Goal: Transaction & Acquisition: Subscribe to service/newsletter

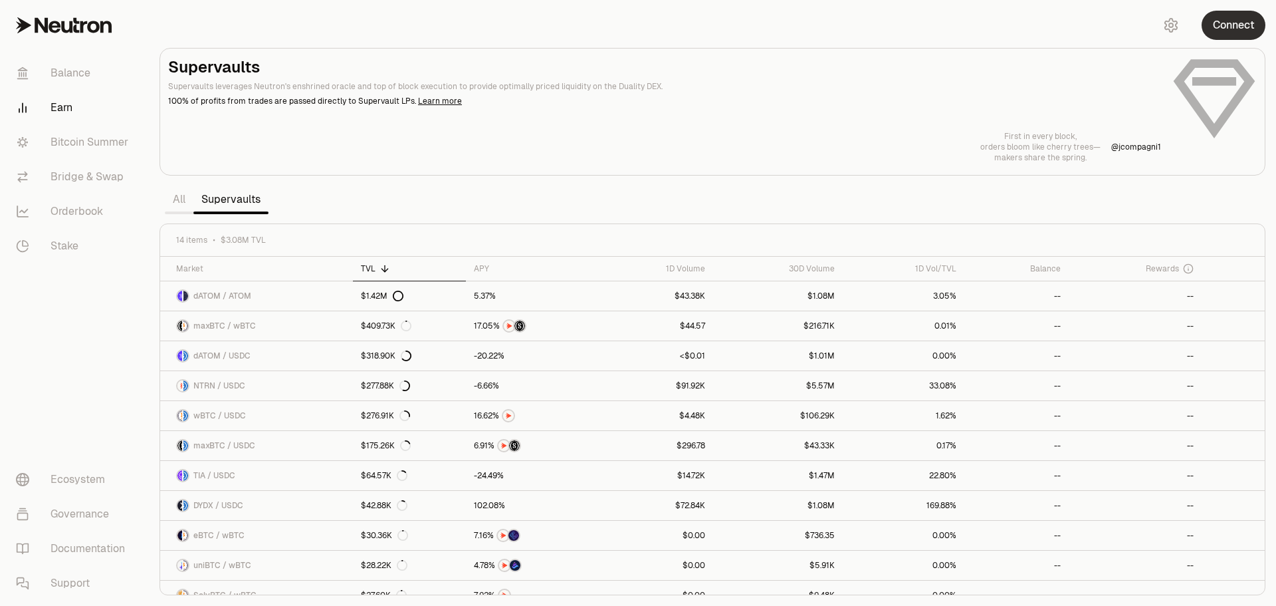
click at [1226, 21] on button "Connect" at bounding box center [1234, 25] width 64 height 29
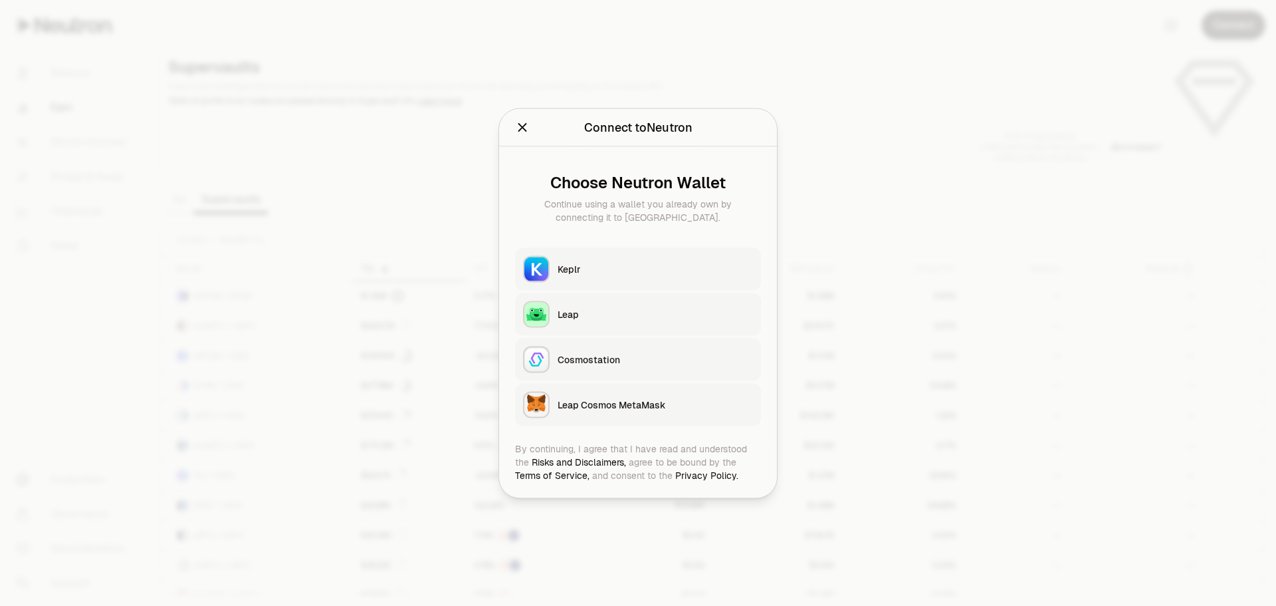
click at [578, 277] on button "Keplr" at bounding box center [638, 268] width 246 height 43
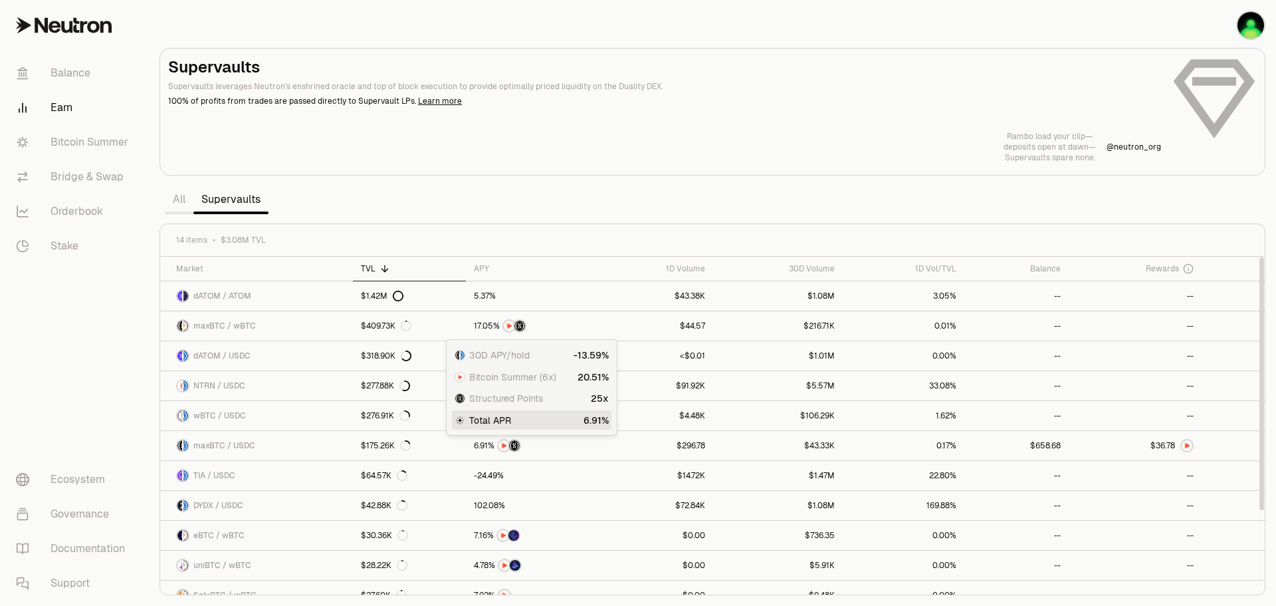
click at [500, 399] on span "Structured Points" at bounding box center [506, 397] width 74 height 13
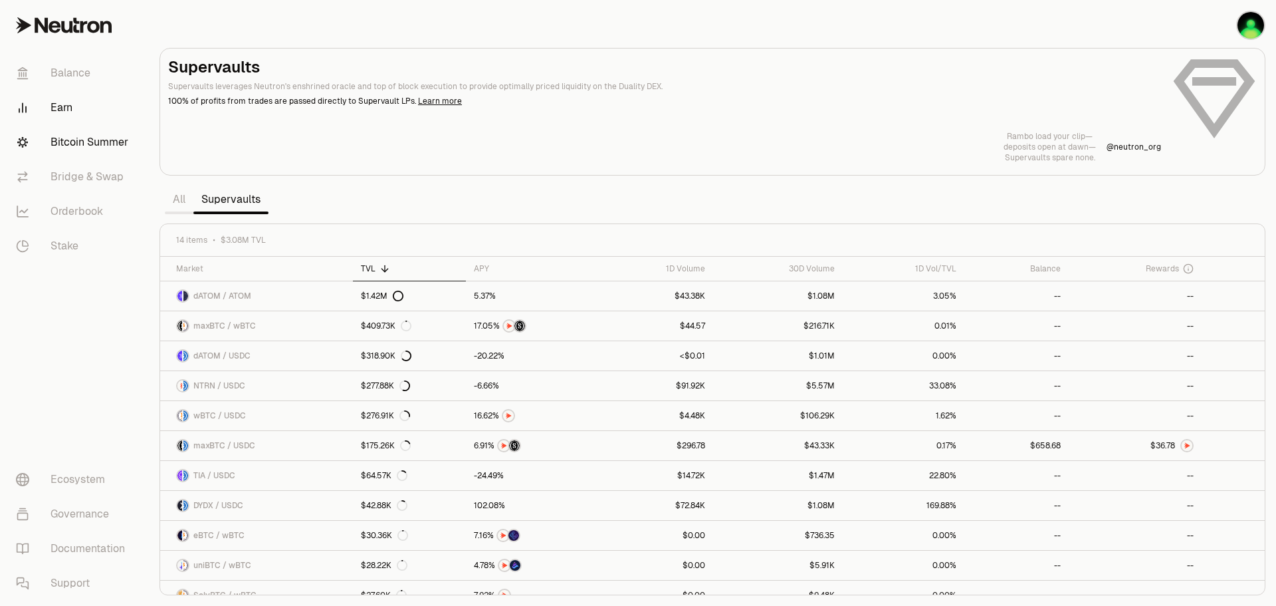
click at [73, 140] on link "Bitcoin Summer" at bounding box center [74, 142] width 138 height 35
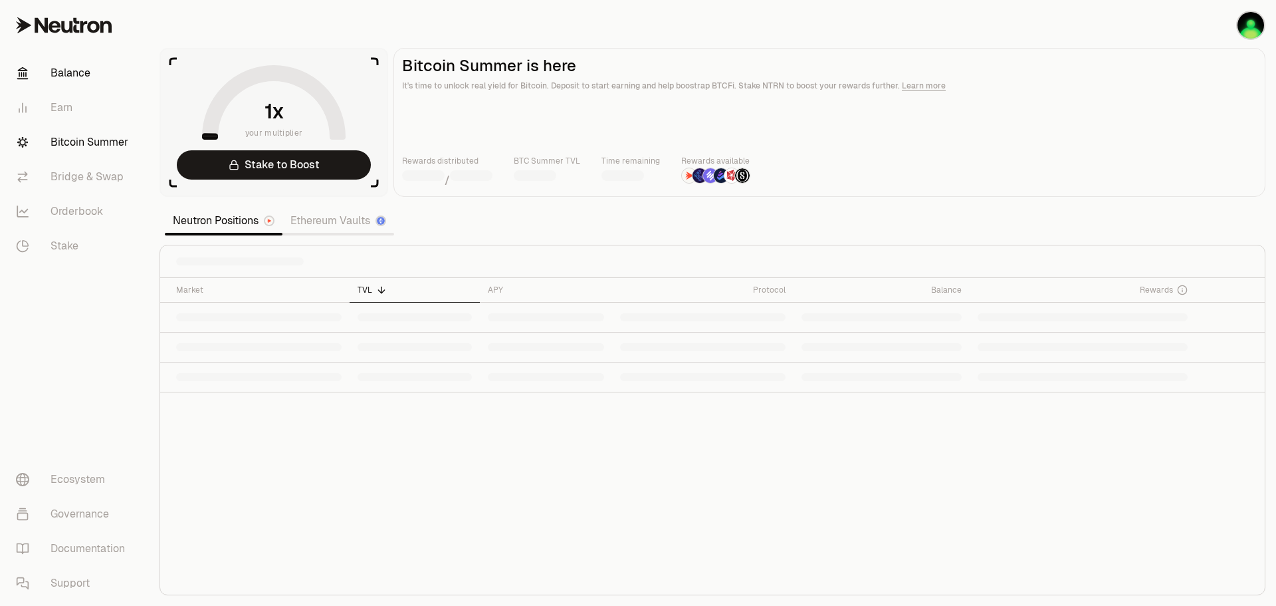
click at [62, 66] on link "Balance" at bounding box center [74, 73] width 138 height 35
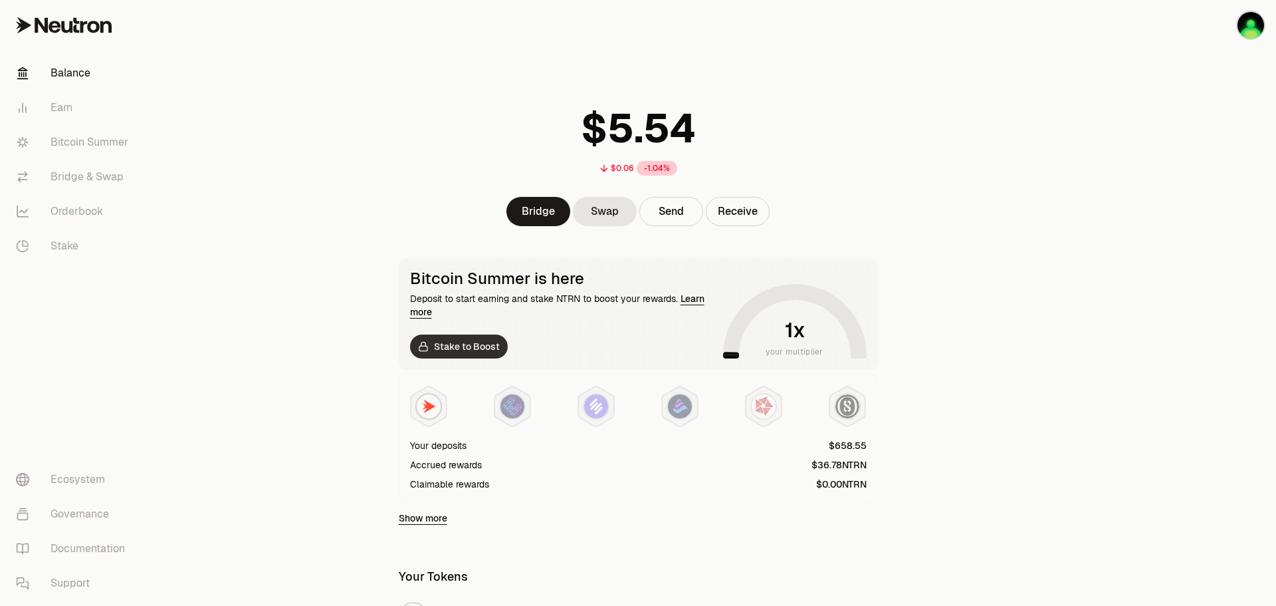
click at [477, 350] on link "Stake to Boost" at bounding box center [459, 346] width 98 height 24
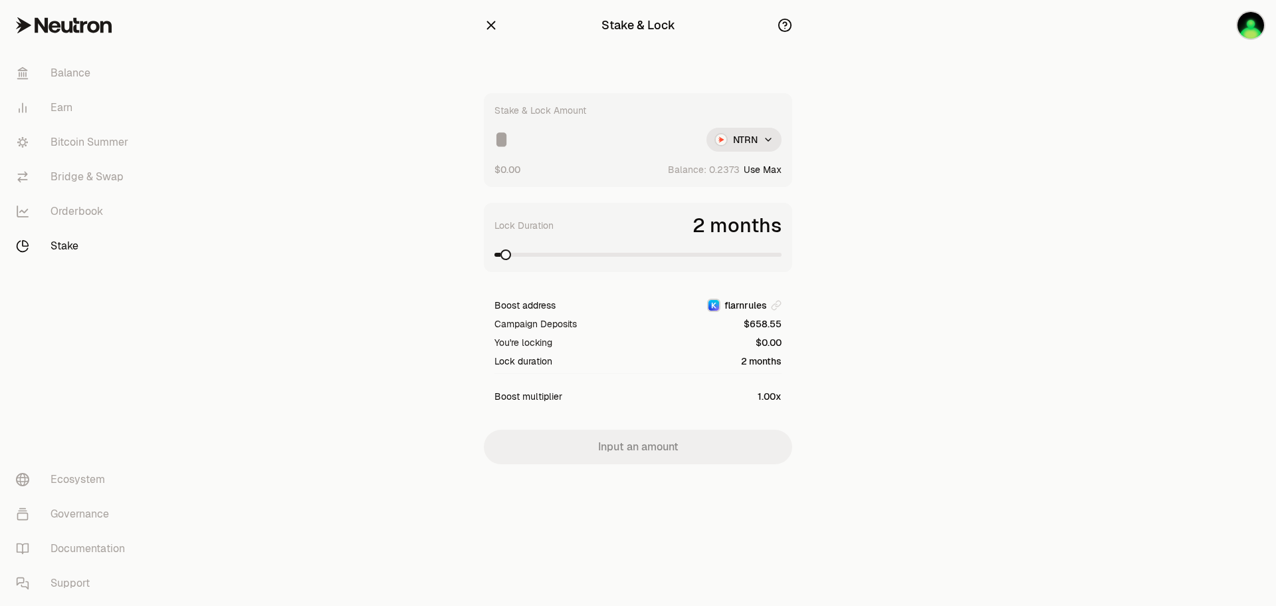
click at [663, 453] on div "Stake & Lock Amount NTRN $0.00 Balance: Use Max Lock Duration 2 months Boost ad…" at bounding box center [638, 278] width 308 height 371
click at [756, 137] on html "Balance Earn Bitcoin Summer Bridge & Swap Orderbook Stake Ecosystem Governance …" at bounding box center [638, 303] width 1276 height 606
click at [729, 191] on span "dNTRN" at bounding box center [719, 197] width 29 height 13
click at [750, 140] on html "Balance Earn Bitcoin Summer Bridge & Swap Orderbook Stake Ecosystem Governance …" at bounding box center [638, 303] width 1276 height 606
click at [725, 167] on span "NTRN" at bounding box center [714, 170] width 24 height 13
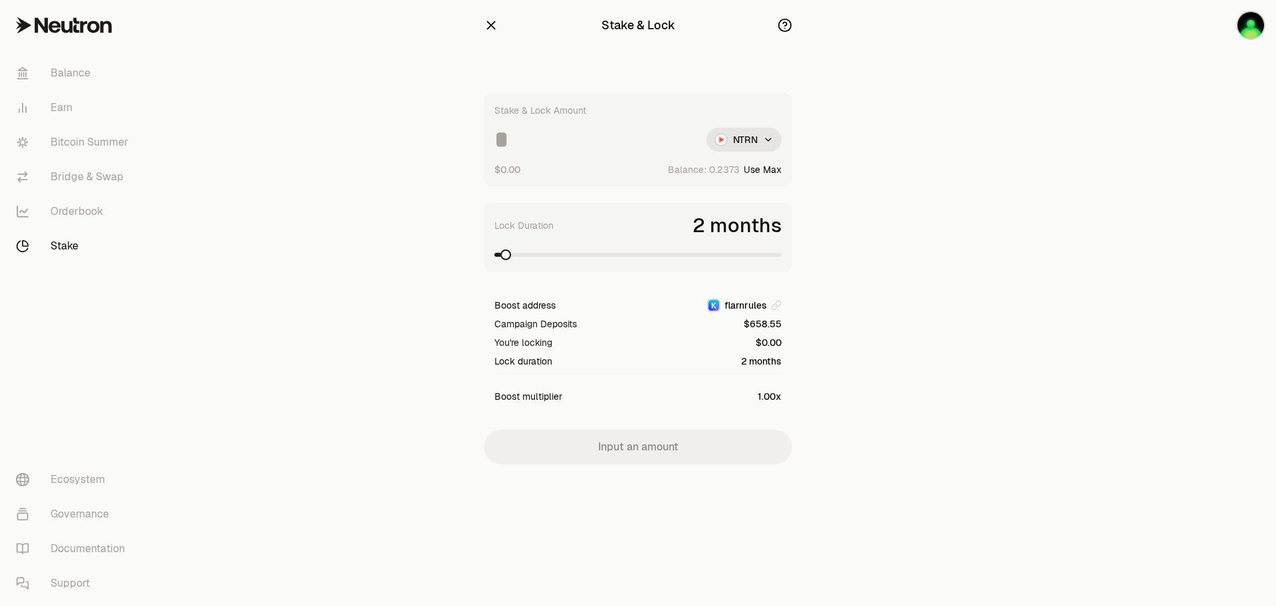
drag, startPoint x: 759, startPoint y: 264, endPoint x: 784, endPoint y: 255, distance: 26.3
click at [784, 255] on div "Lock Duration 2 months" at bounding box center [638, 237] width 308 height 69
click at [767, 260] on span at bounding box center [638, 254] width 287 height 13
click at [547, 249] on span at bounding box center [552, 254] width 11 height 11
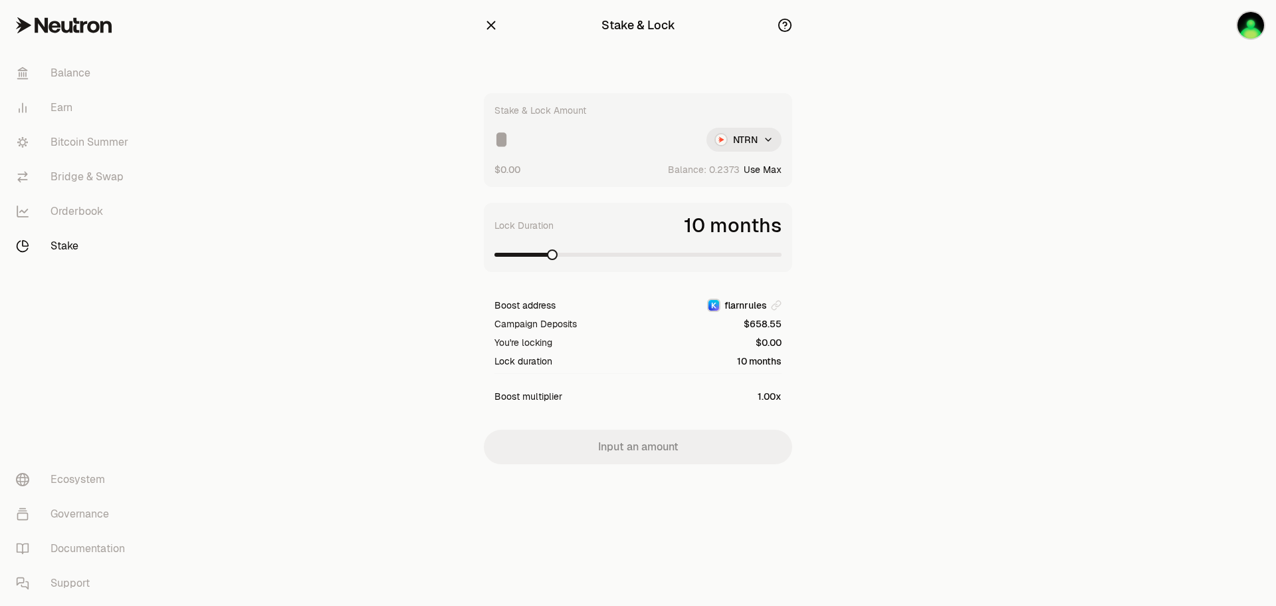
click at [746, 132] on html "Balance Earn Bitcoin Summer Bridge & Swap Orderbook Stake Ecosystem Governance …" at bounding box center [638, 303] width 1276 height 606
click at [785, 23] on icon "button" at bounding box center [785, 25] width 15 height 15
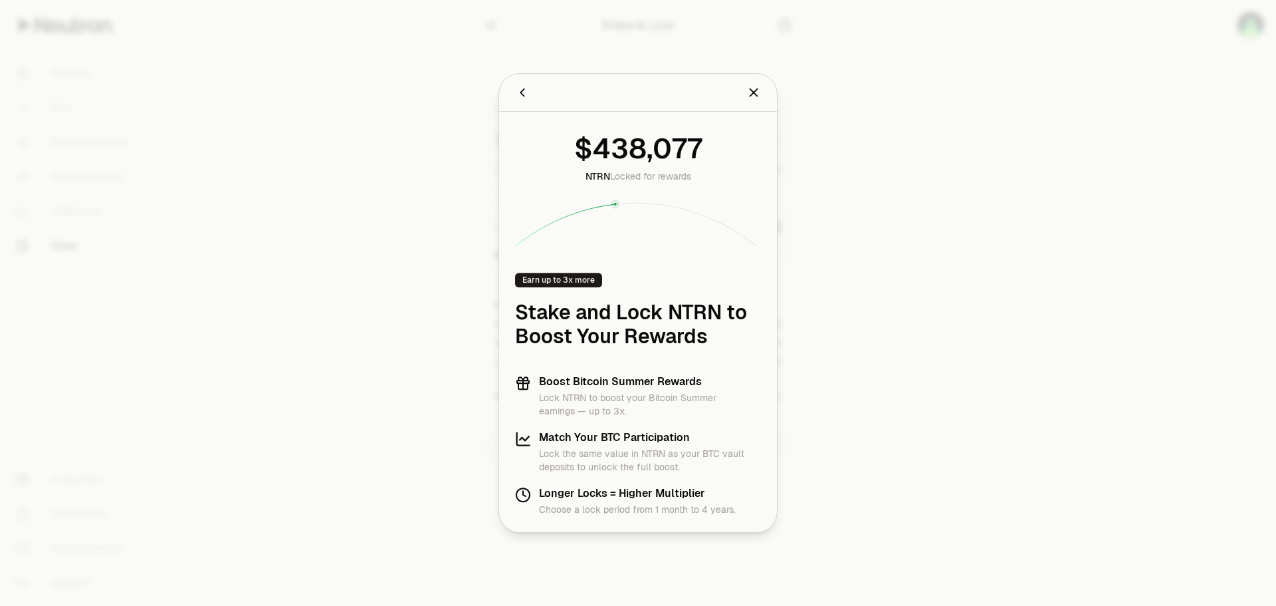
click at [755, 96] on icon "Close" at bounding box center [753, 92] width 15 height 15
